Goal: Navigation & Orientation: Find specific page/section

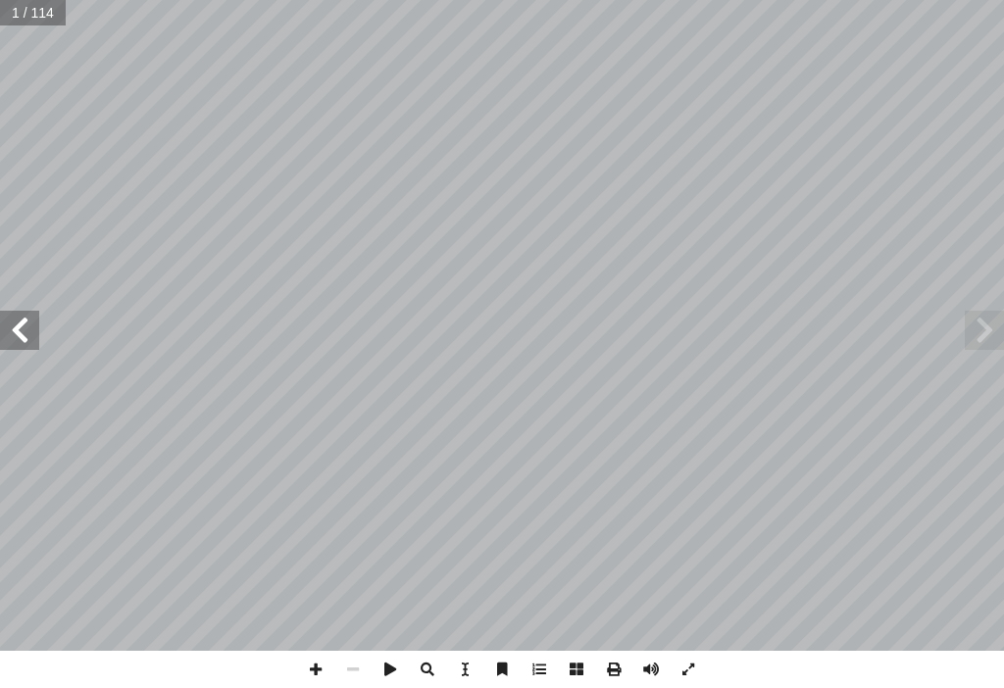
click at [21, 318] on span at bounding box center [19, 330] width 39 height 39
click at [20, 317] on span at bounding box center [19, 330] width 39 height 39
click at [20, 316] on span at bounding box center [19, 330] width 39 height 39
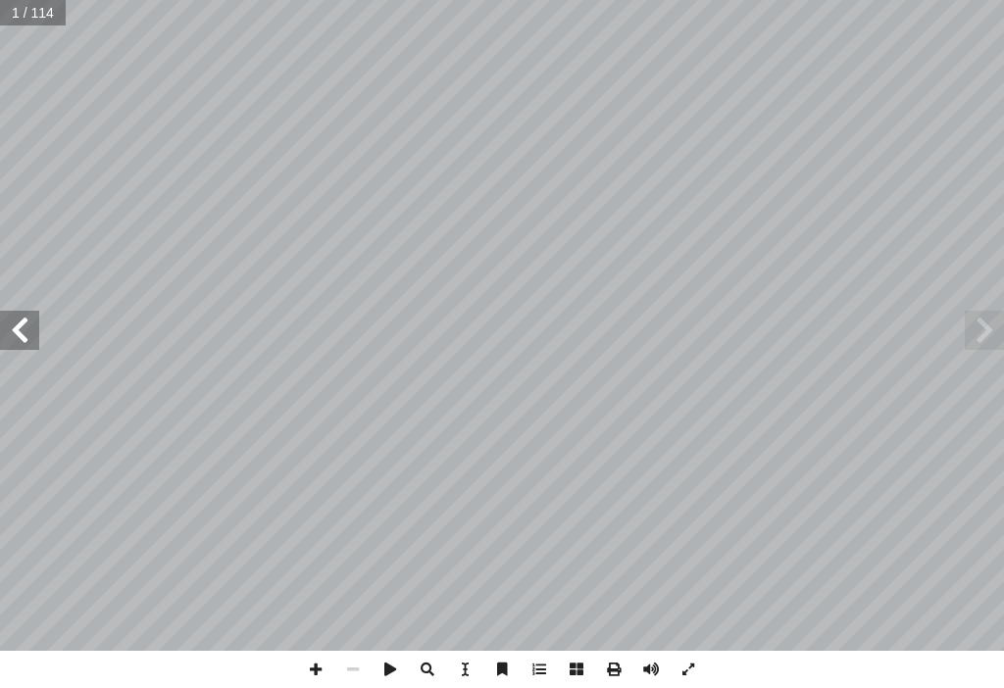
click at [20, 316] on span at bounding box center [19, 330] width 39 height 39
click at [51, 17] on input "text" at bounding box center [38, 12] width 76 height 25
type input "**"
click at [32, 329] on span at bounding box center [19, 330] width 39 height 39
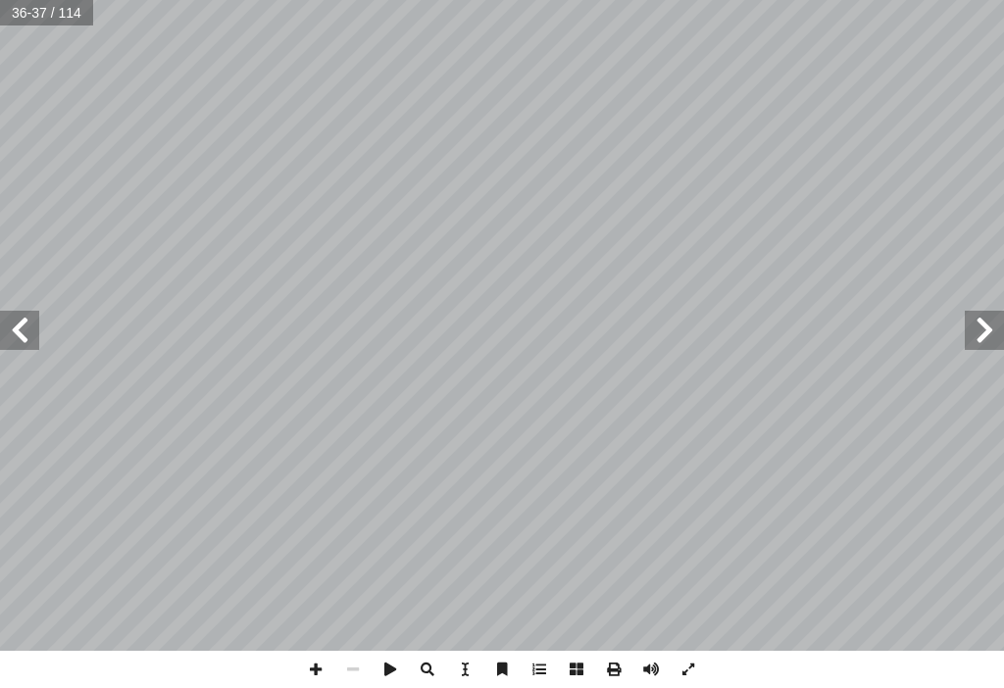
click at [32, 329] on span at bounding box center [19, 330] width 39 height 39
click at [31, 328] on span at bounding box center [19, 330] width 39 height 39
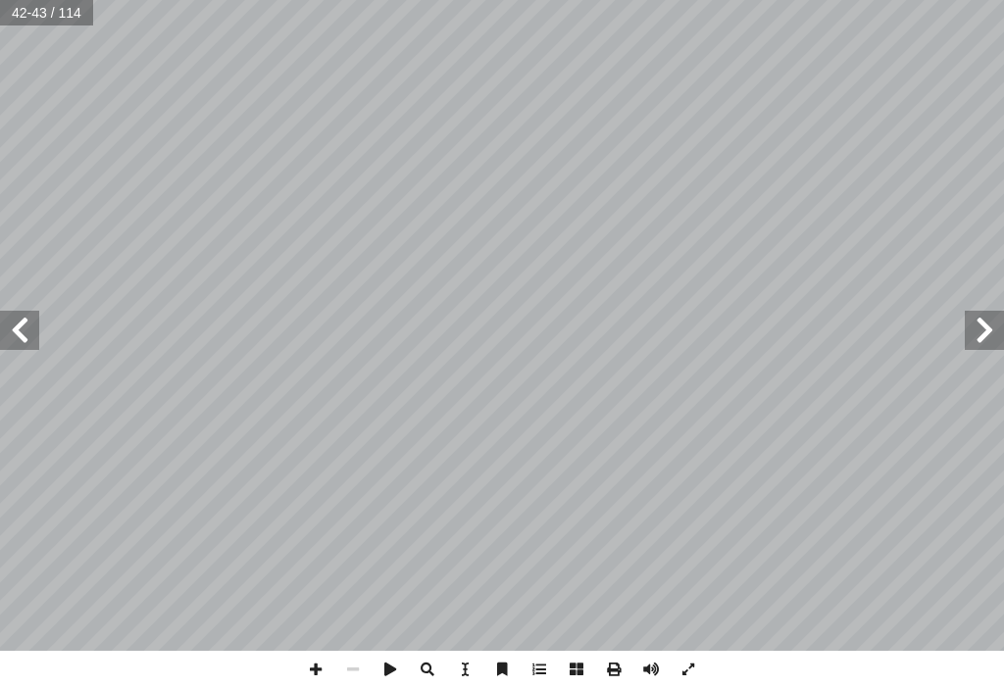
click at [31, 326] on span at bounding box center [19, 330] width 39 height 39
click at [254, 83] on html "الصفحة الرئيسية الصف الأول الصف الثاني الصف الثالث الصف الرابع الصف الخامس الصف…" at bounding box center [502, 41] width 1004 height 83
click at [28, 345] on span at bounding box center [19, 330] width 39 height 39
click at [973, 337] on span at bounding box center [984, 330] width 39 height 39
click at [25, 19] on input "text" at bounding box center [46, 12] width 92 height 25
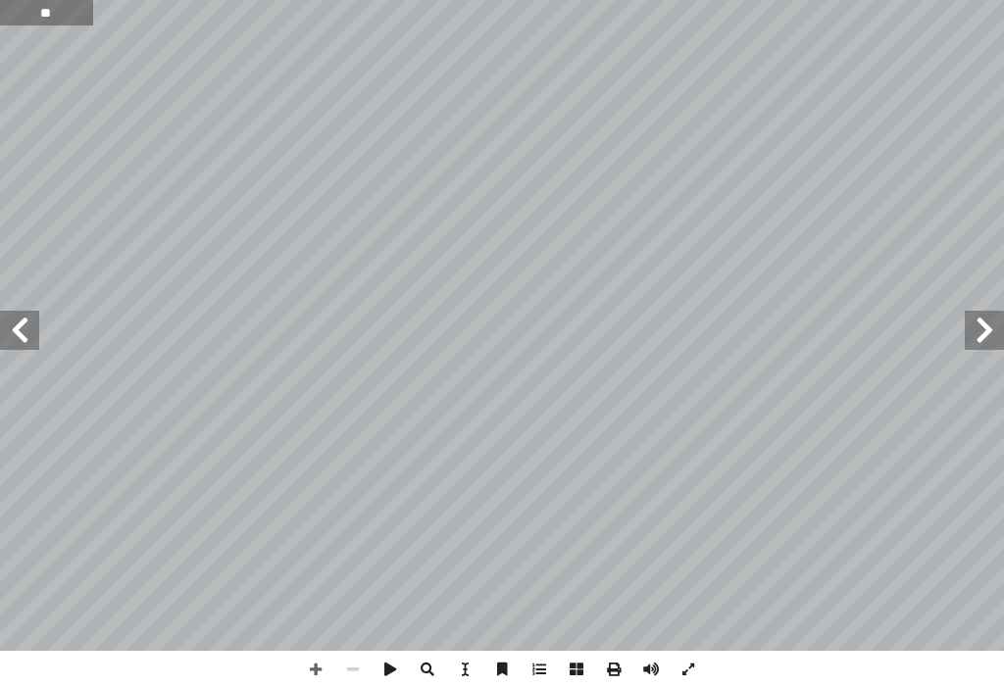
type input "**"
click at [36, 325] on span at bounding box center [19, 330] width 39 height 39
click at [6, 324] on span at bounding box center [19, 330] width 39 height 39
click at [307, 671] on span at bounding box center [315, 669] width 37 height 37
click at [314, 661] on span at bounding box center [315, 669] width 37 height 37
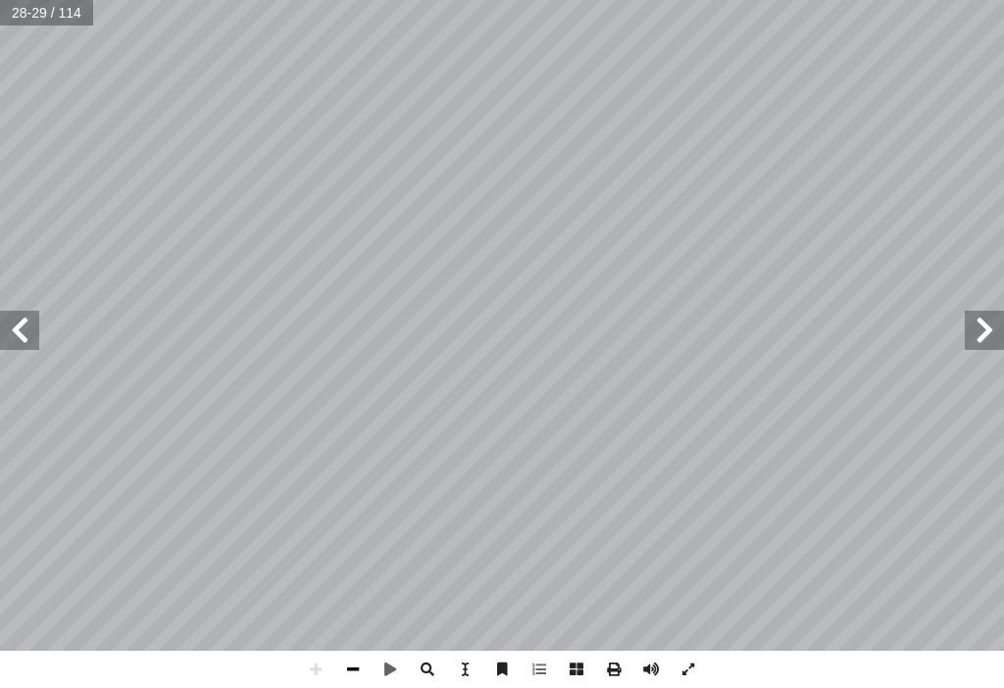
click at [351, 668] on span at bounding box center [352, 669] width 37 height 37
